Goal: Find specific page/section: Find specific page/section

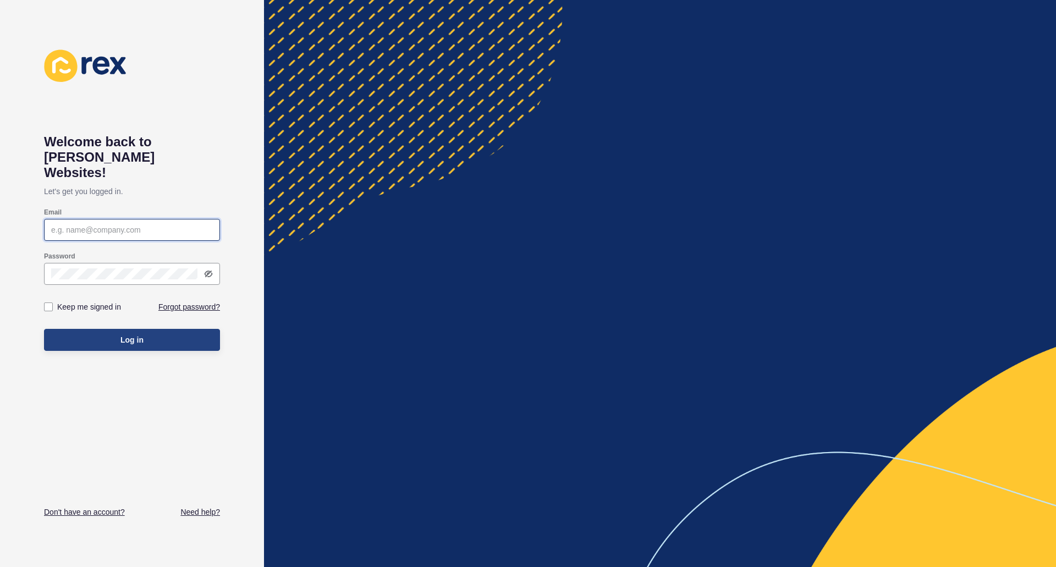
type input "tameika@ayre.com.au"
click at [133, 329] on button "Log in" at bounding box center [132, 340] width 176 height 22
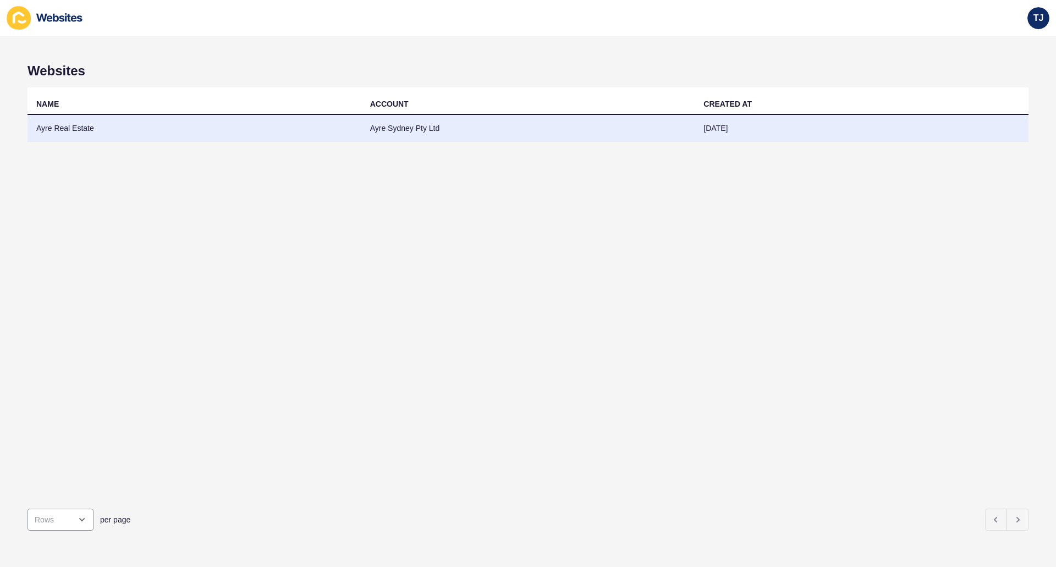
click at [153, 134] on td "Ayre Real Estate" at bounding box center [195, 128] width 334 height 27
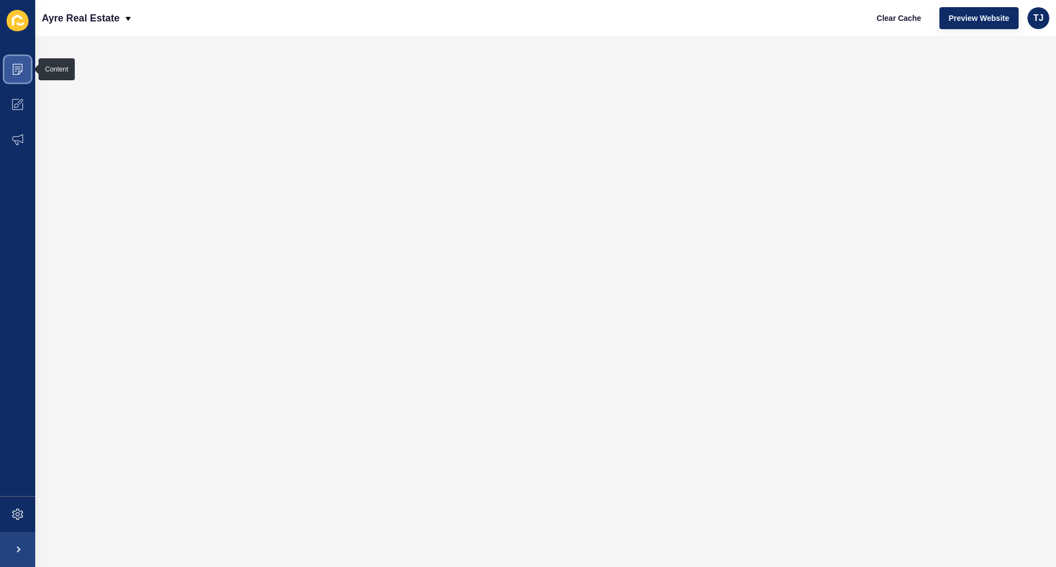
click at [27, 76] on span at bounding box center [17, 69] width 35 height 35
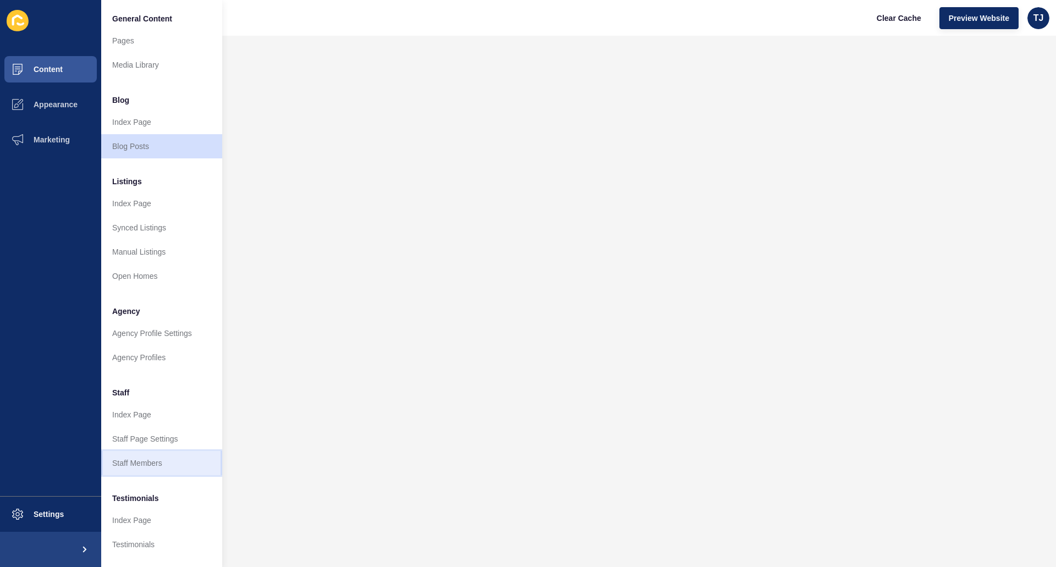
click at [142, 463] on link "Staff Members" at bounding box center [161, 463] width 121 height 24
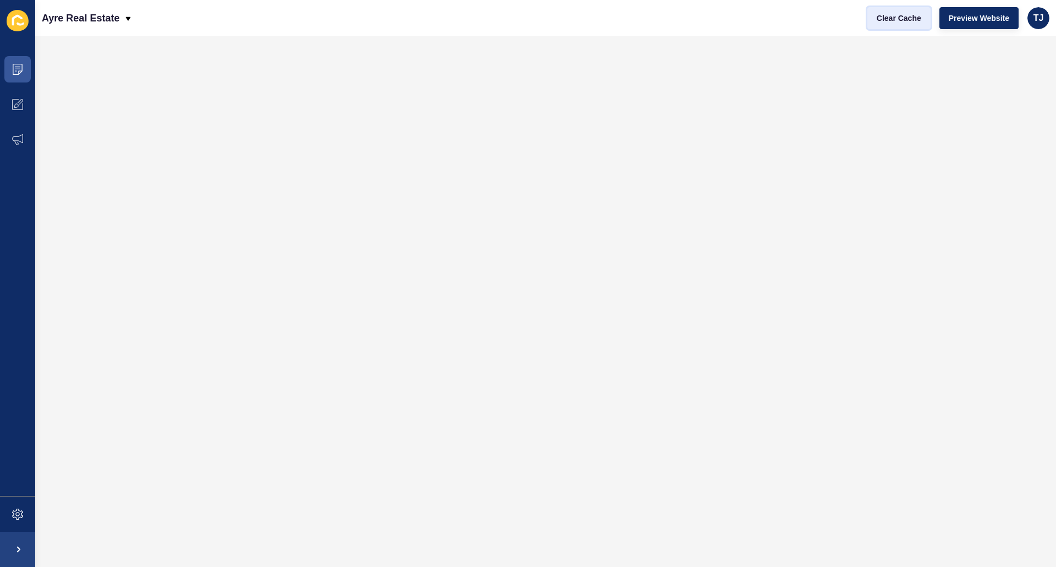
click at [909, 25] on button "Clear Cache" at bounding box center [899, 18] width 63 height 22
click at [969, 21] on span "Preview Website" at bounding box center [979, 18] width 61 height 11
drag, startPoint x: 891, startPoint y: 14, endPoint x: 914, endPoint y: 35, distance: 31.9
click at [891, 14] on span "Clear Cache" at bounding box center [899, 18] width 45 height 11
click at [903, 15] on span "Clear Cache" at bounding box center [899, 18] width 45 height 11
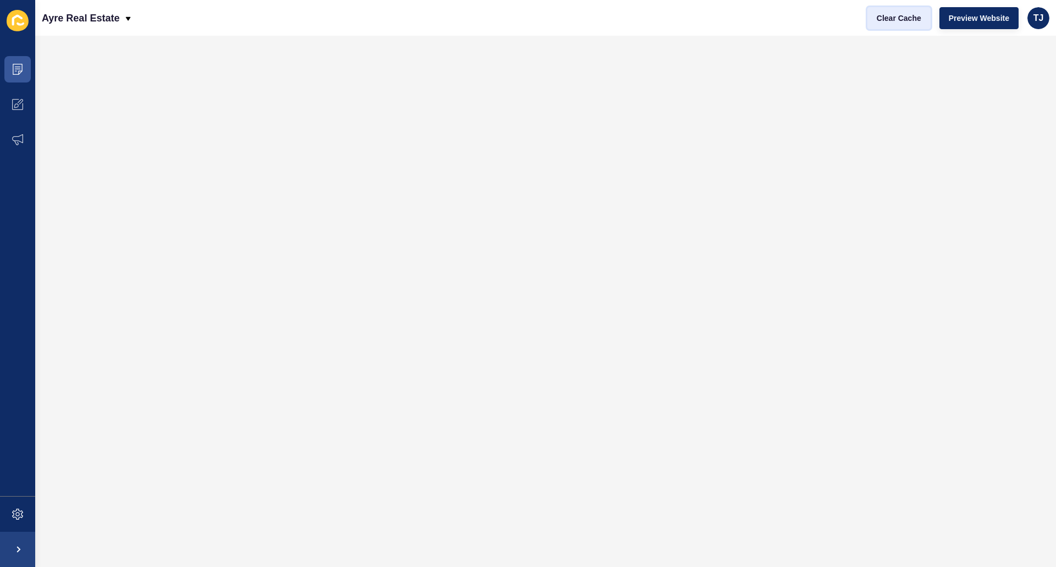
drag, startPoint x: 897, startPoint y: 18, endPoint x: 897, endPoint y: 26, distance: 8.8
click at [897, 18] on span "Clear Cache" at bounding box center [899, 18] width 45 height 11
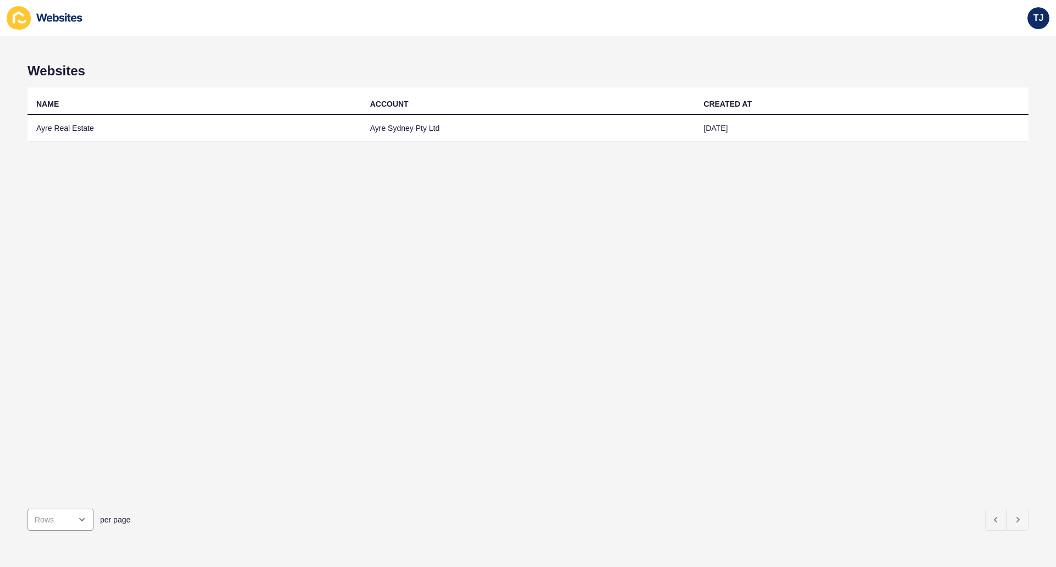
drag, startPoint x: 387, startPoint y: 279, endPoint x: 188, endPoint y: 196, distance: 215.3
click at [387, 279] on div "NAME ACCOUNT CREATED AT Ayre Real Estate Ayre Sydney Pty Ltd [DATE]" at bounding box center [528, 293] width 1001 height 413
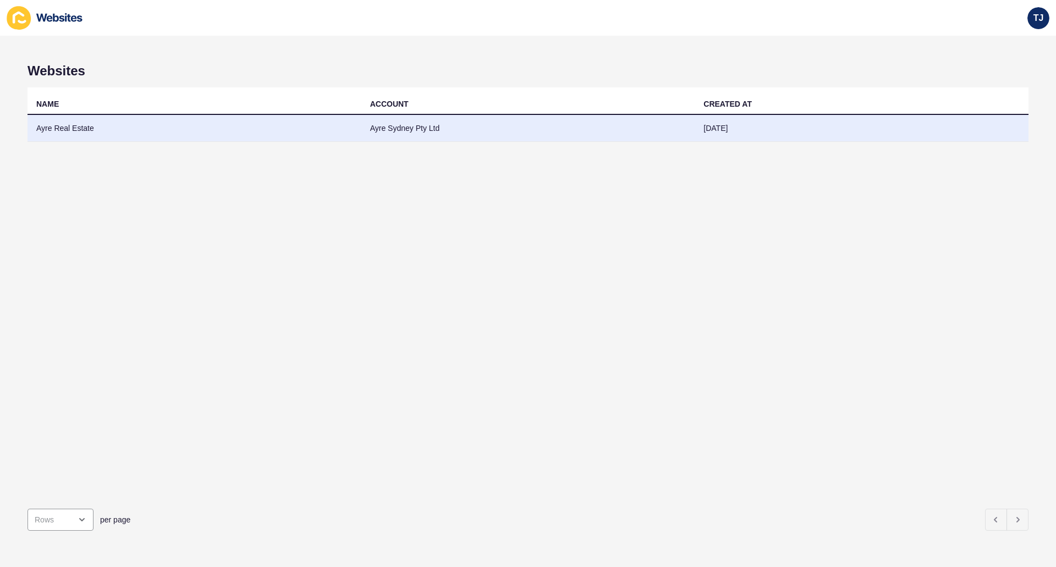
click at [79, 124] on td "Ayre Real Estate" at bounding box center [195, 128] width 334 height 27
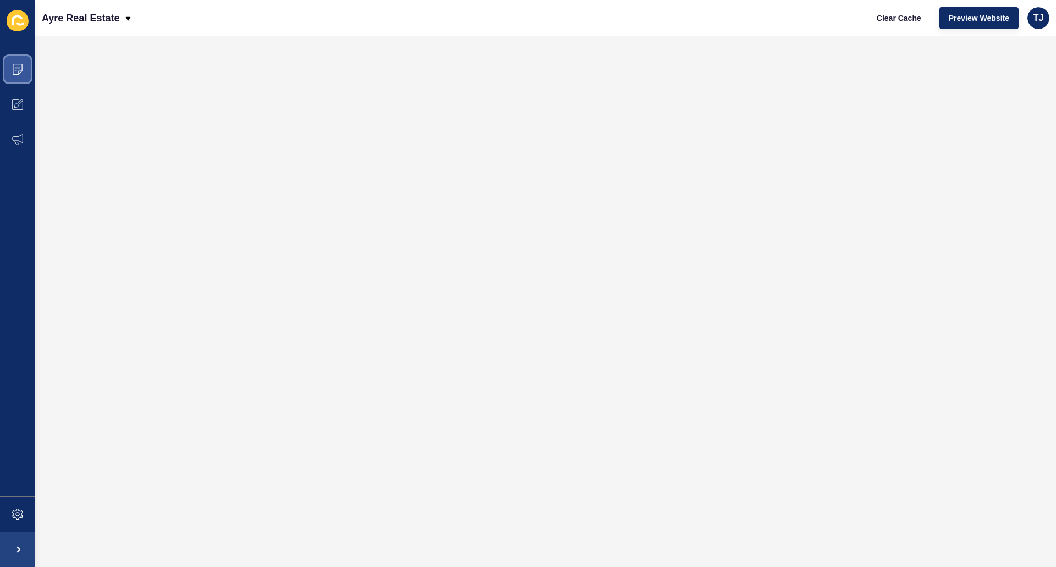
click at [17, 64] on icon at bounding box center [18, 69] width 10 height 11
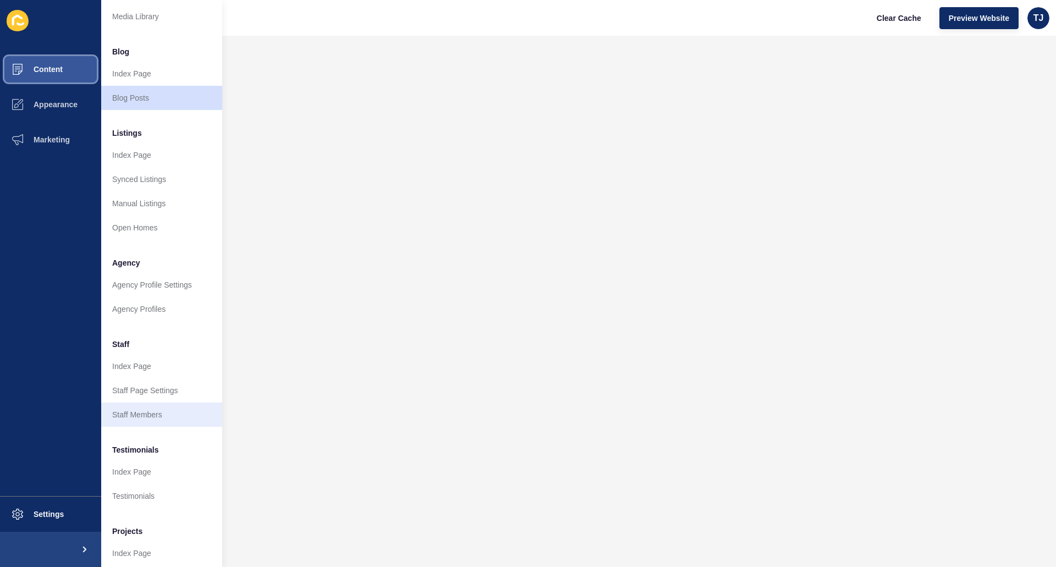
scroll to position [86, 0]
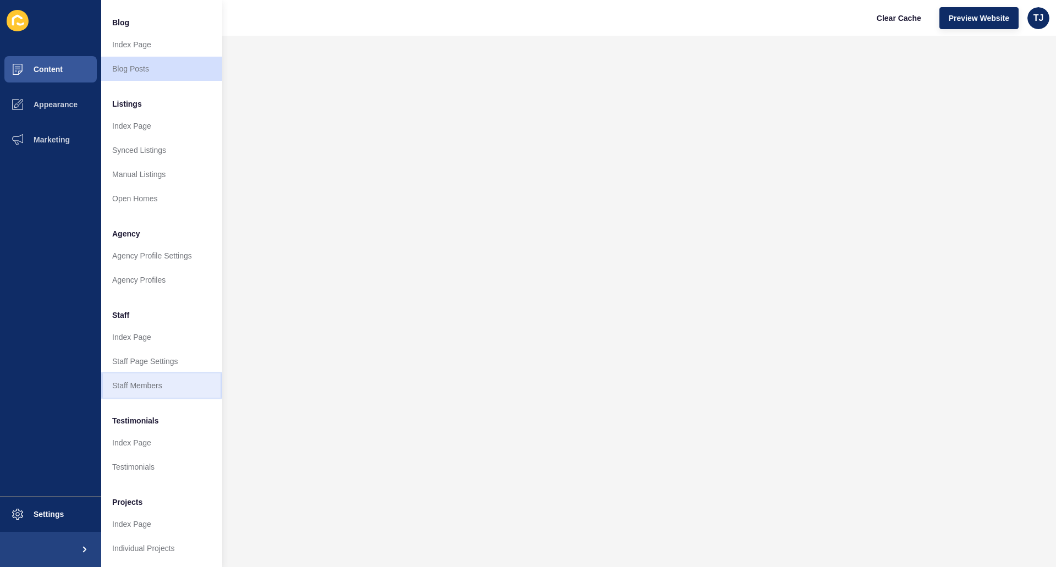
click at [164, 376] on link "Staff Members" at bounding box center [161, 386] width 121 height 24
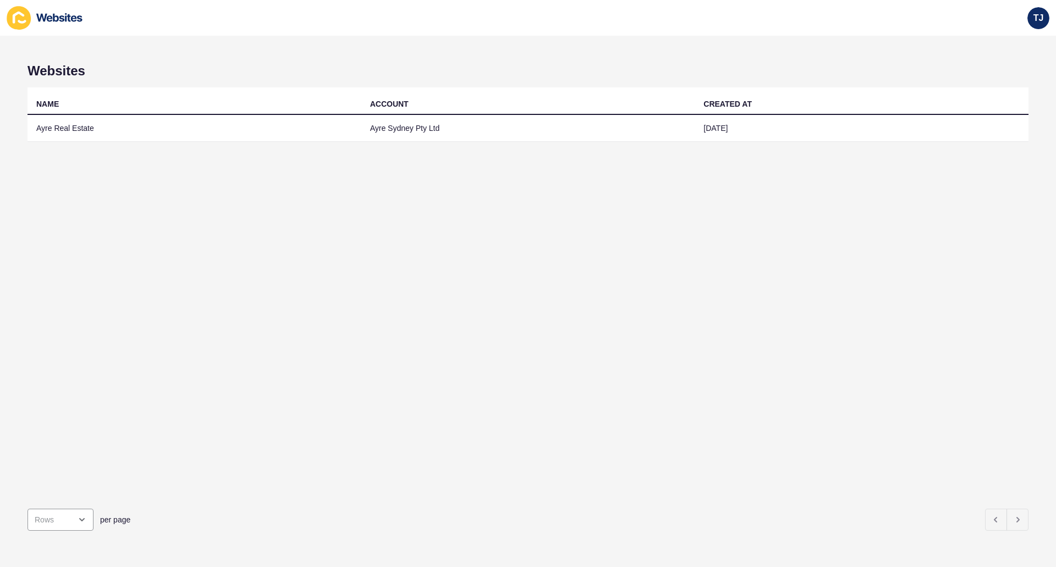
click at [663, 454] on div "NAME ACCOUNT CREATED AT Ayre Real Estate Ayre Sydney Pty Ltd [DATE]" at bounding box center [528, 293] width 1001 height 413
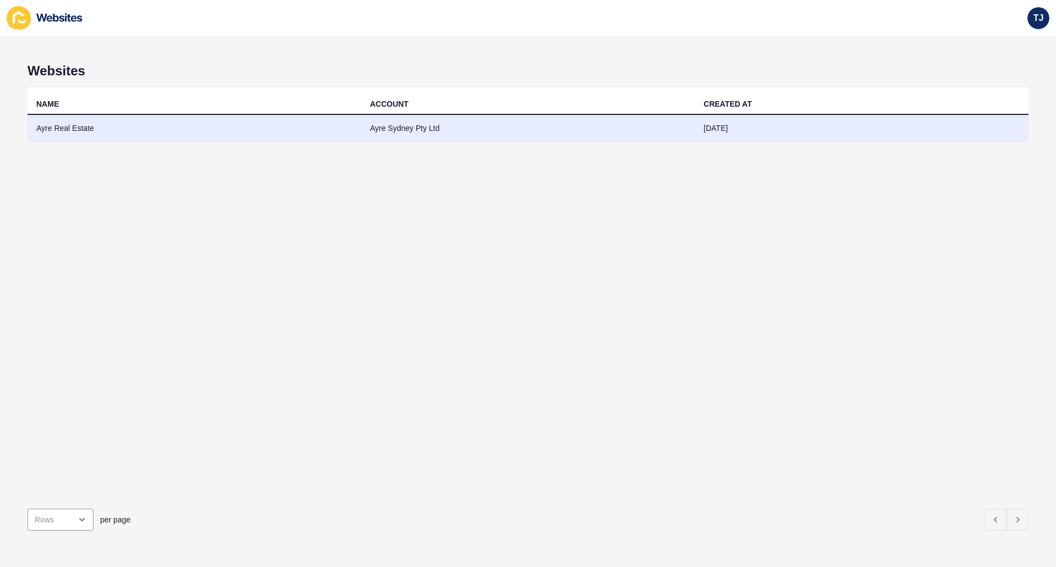
click at [90, 128] on td "Ayre Real Estate" at bounding box center [195, 128] width 334 height 27
